Goal: Information Seeking & Learning: Find specific fact

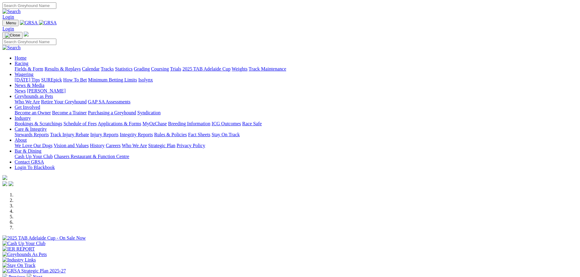
click at [28, 61] on link "Racing" at bounding box center [22, 63] width 14 height 5
click at [56, 5] on input "Search" at bounding box center [29, 5] width 54 height 6
type input "Destini Operator"
click at [21, 9] on img at bounding box center [11, 11] width 18 height 5
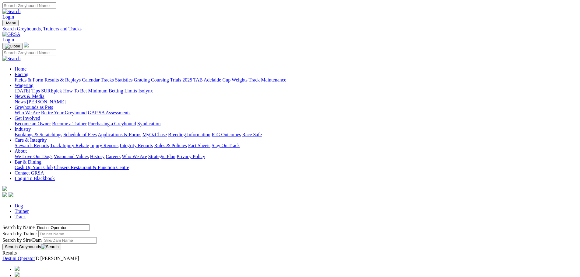
click at [35, 256] on link "Destini Operator" at bounding box center [18, 258] width 33 height 5
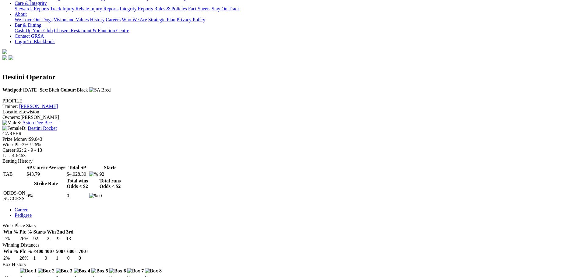
scroll to position [30, 0]
